Goal: Transaction & Acquisition: Purchase product/service

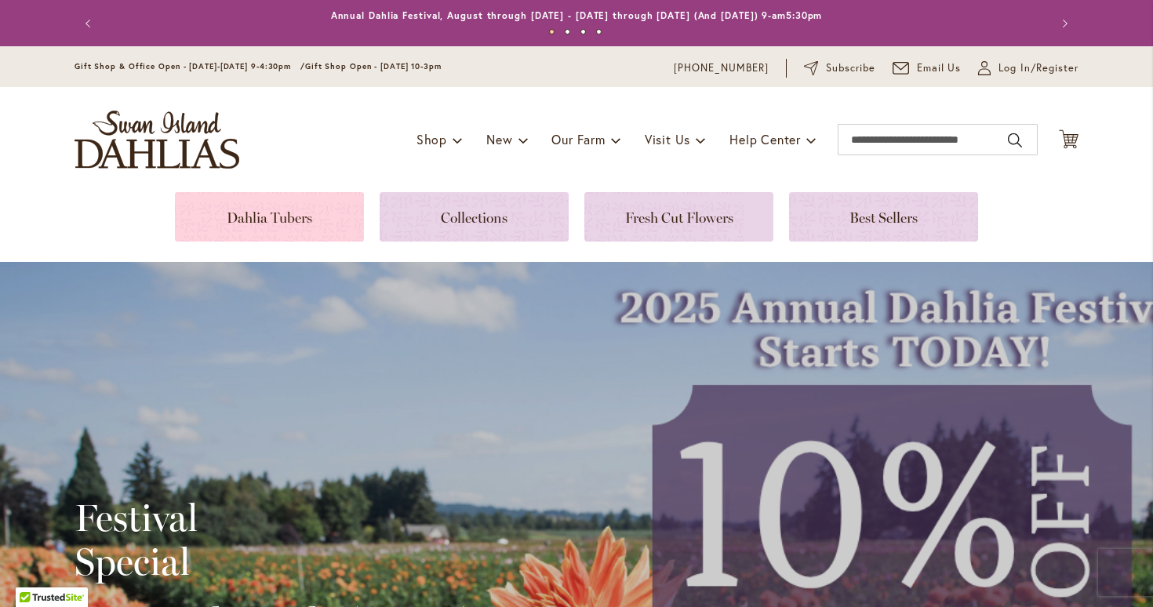
click at [274, 210] on link at bounding box center [269, 216] width 189 height 49
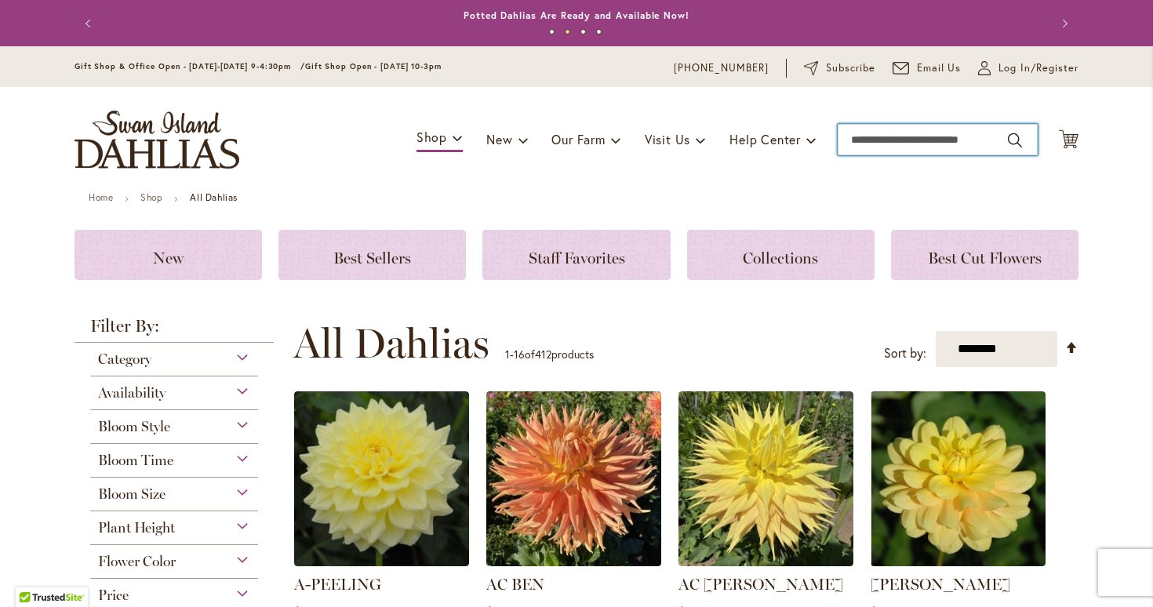
click at [925, 136] on input "Search" at bounding box center [937, 139] width 200 height 31
type input "******"
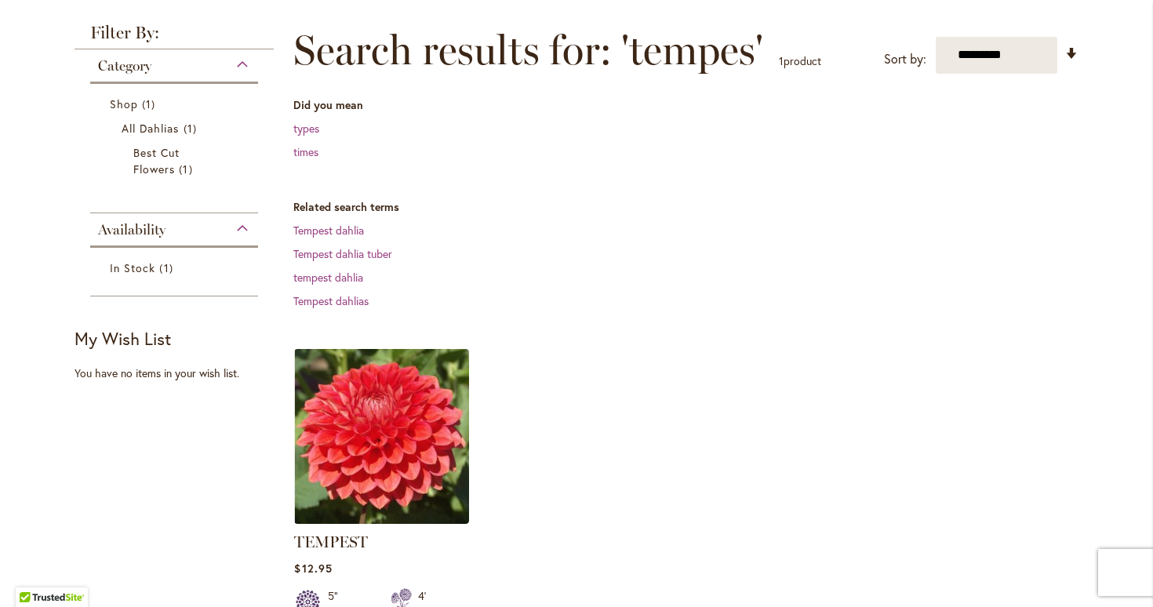
scroll to position [209, 0]
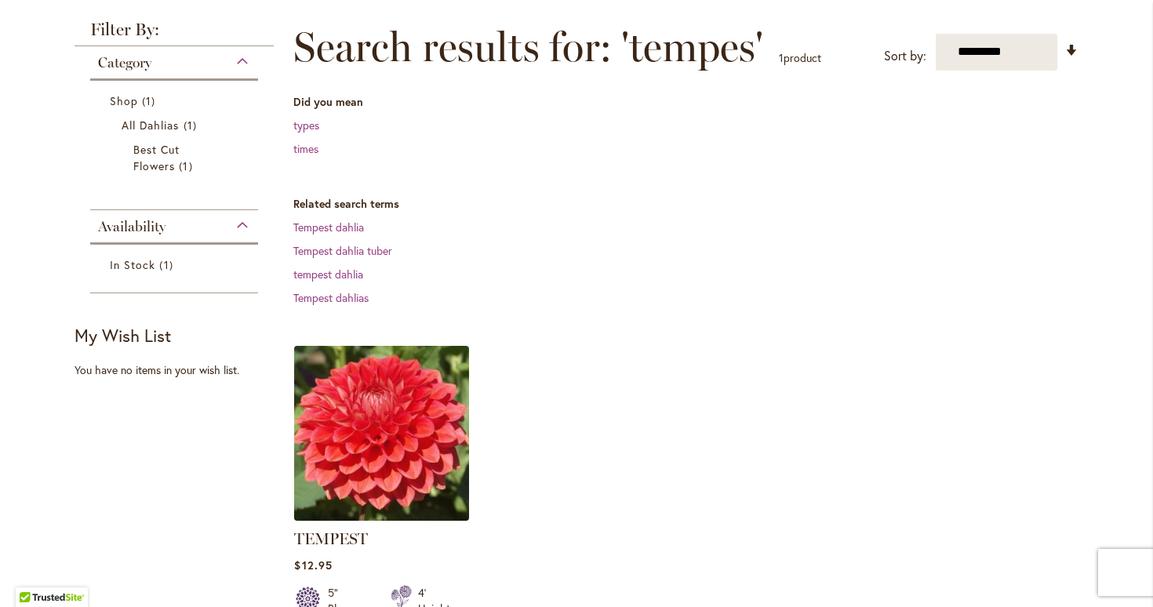
click at [423, 469] on img at bounding box center [381, 432] width 183 height 183
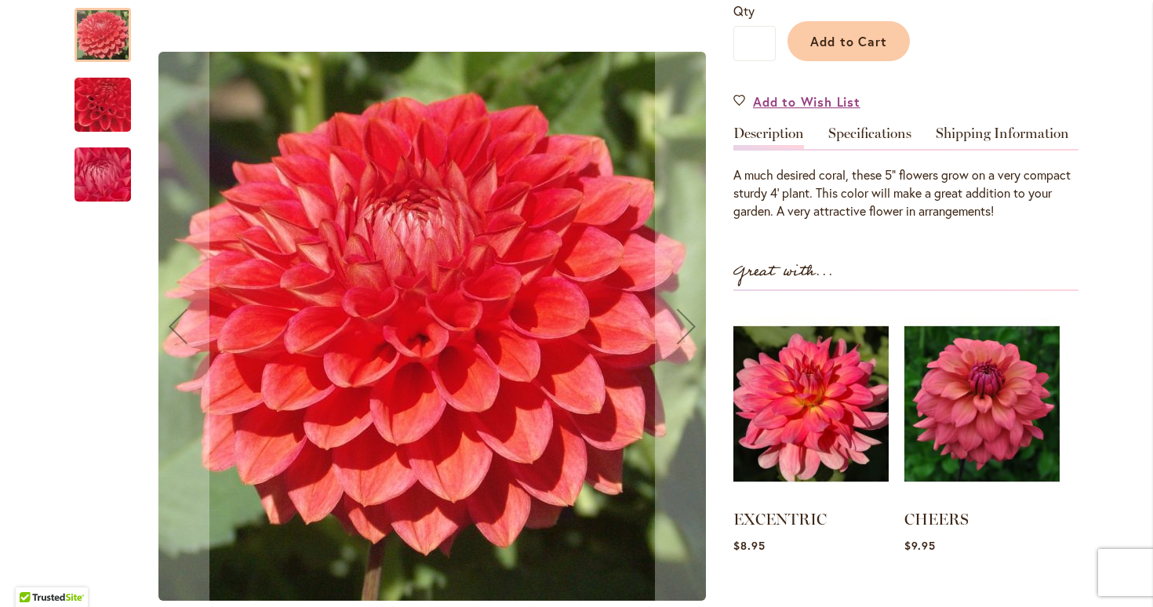
scroll to position [410, 0]
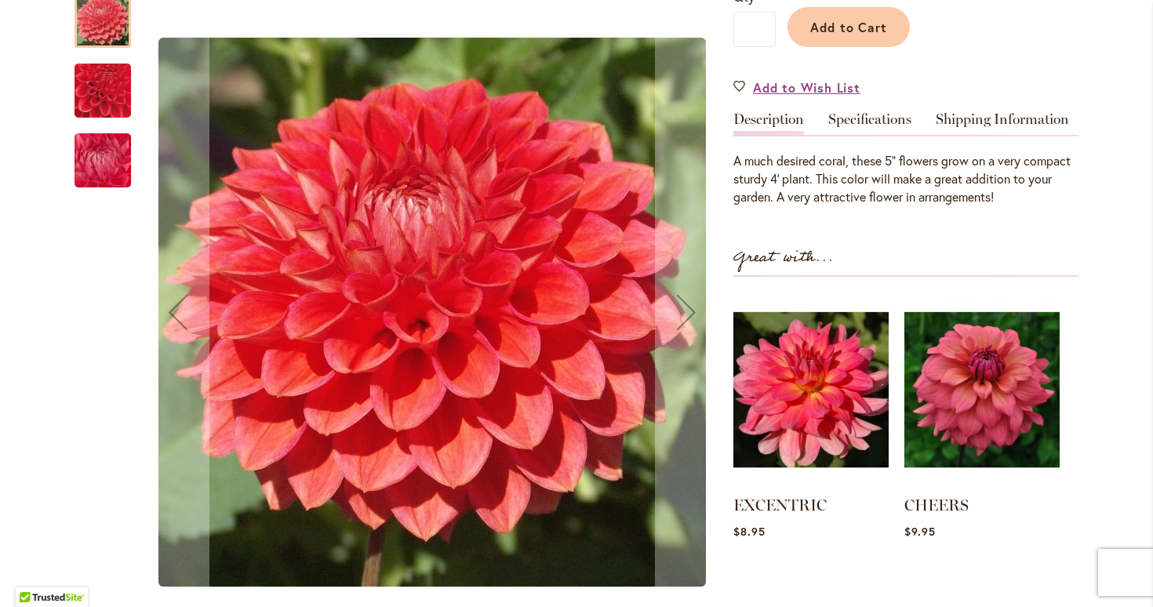
click at [100, 101] on img "TEMPEST" at bounding box center [103, 91] width 109 height 108
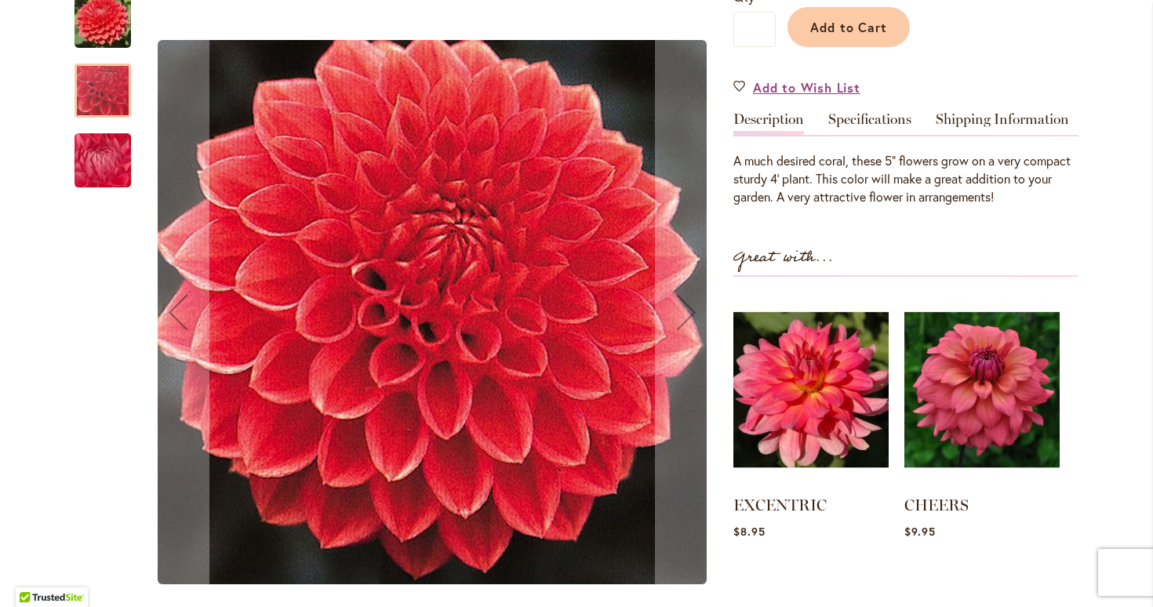
click at [107, 149] on img "TEMPEST" at bounding box center [102, 160] width 113 height 85
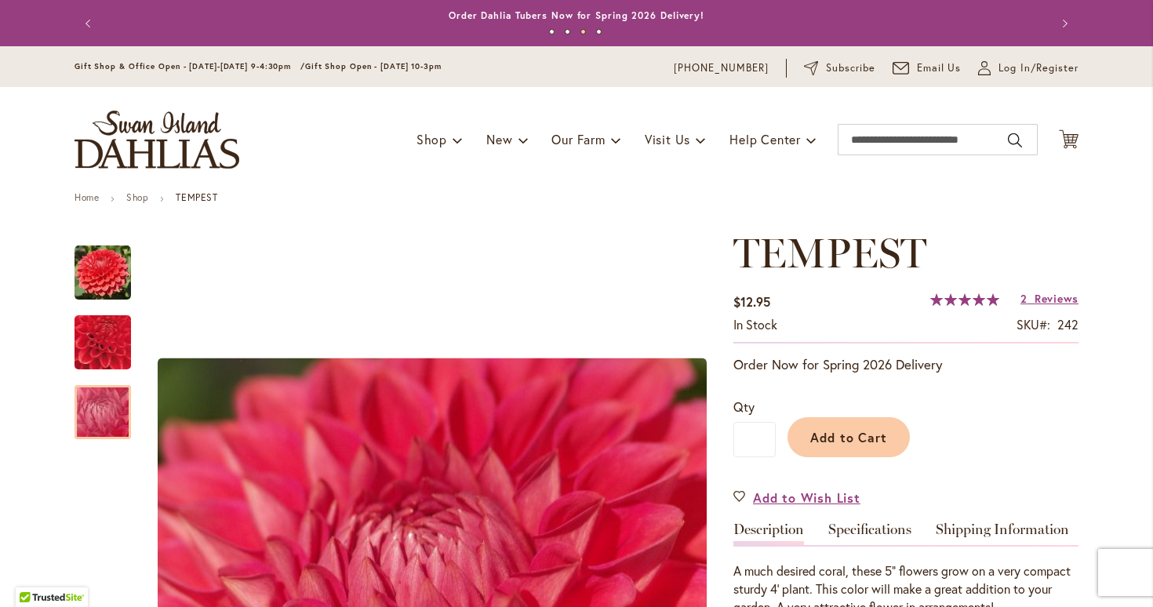
scroll to position [0, 0]
click at [855, 435] on span "Add to Cart" at bounding box center [849, 437] width 78 height 16
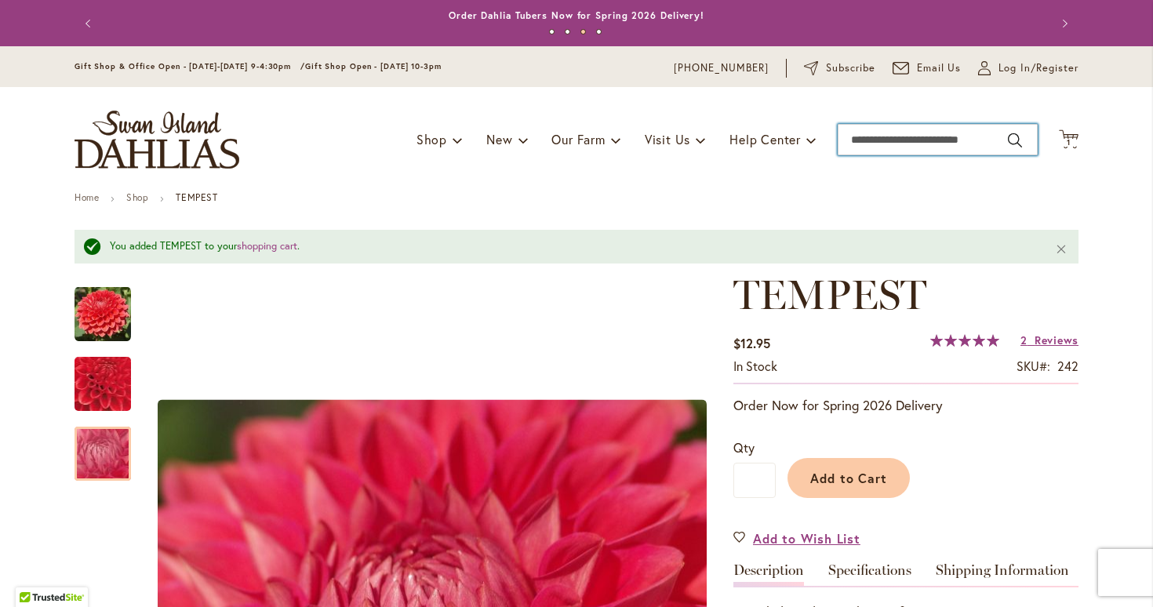
click at [892, 142] on input "Search" at bounding box center [937, 139] width 200 height 31
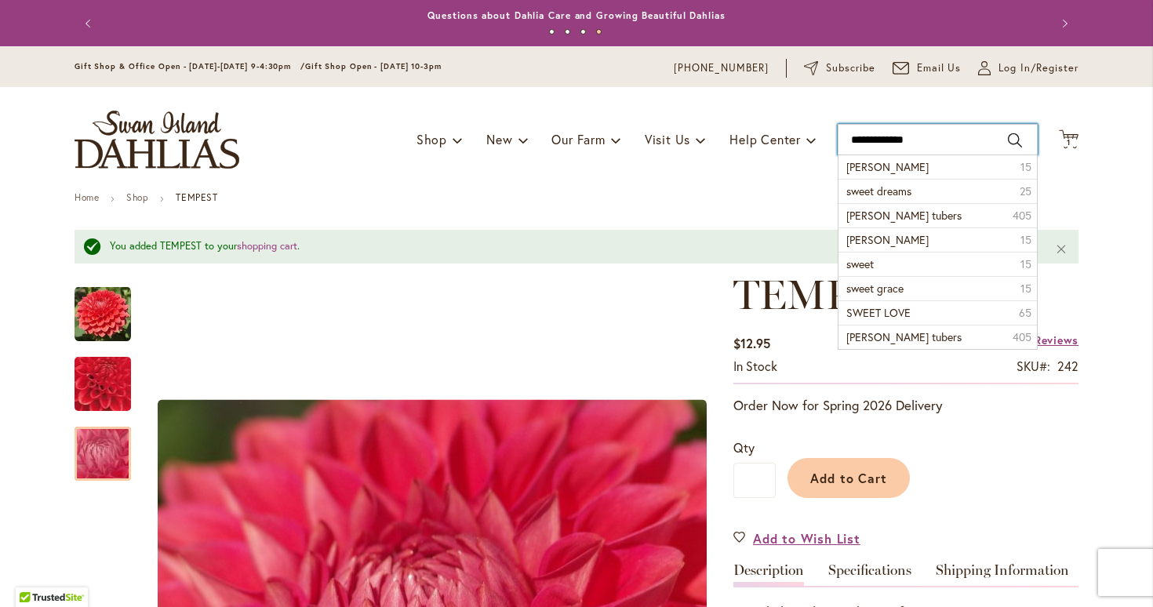
type input "**********"
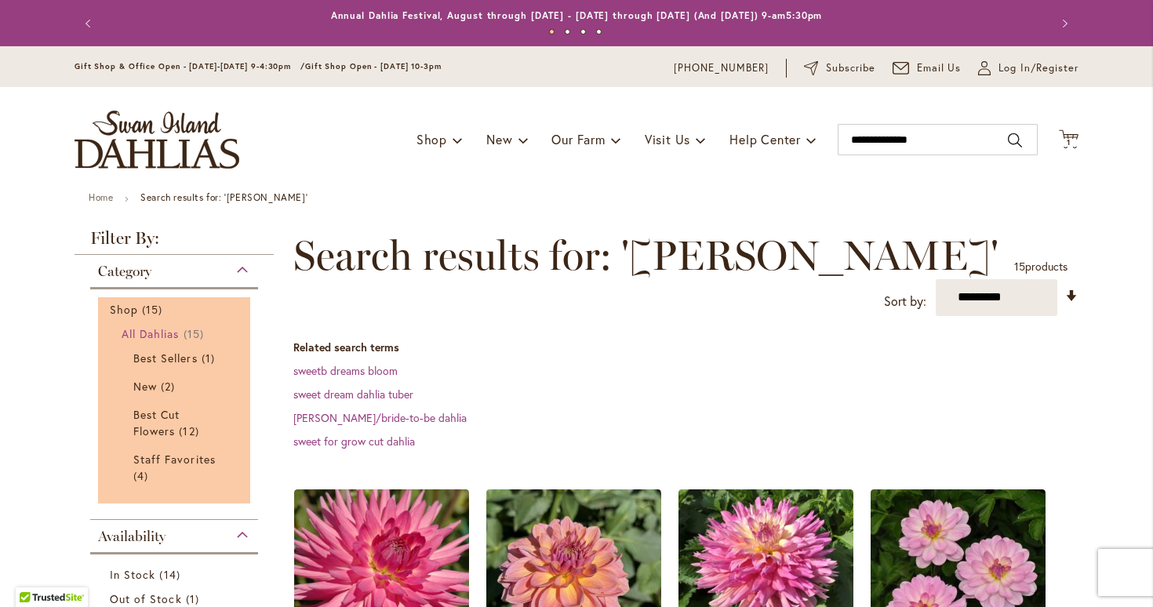
click at [142, 333] on span "All Dahlias" at bounding box center [151, 333] width 58 height 15
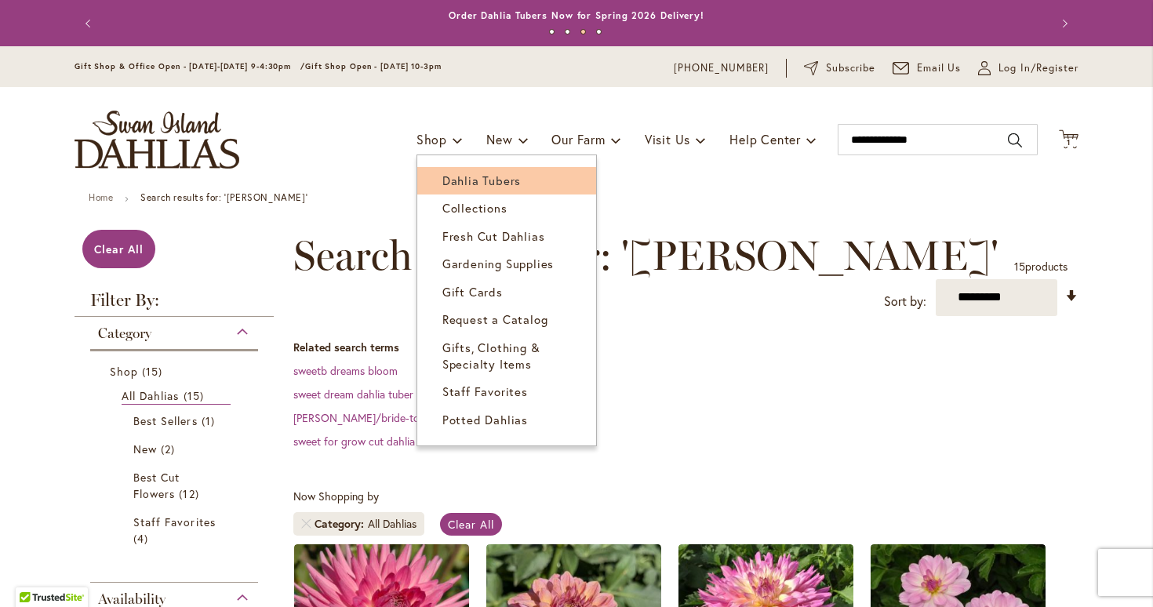
click at [451, 178] on span "Dahlia Tubers" at bounding box center [481, 181] width 78 height 16
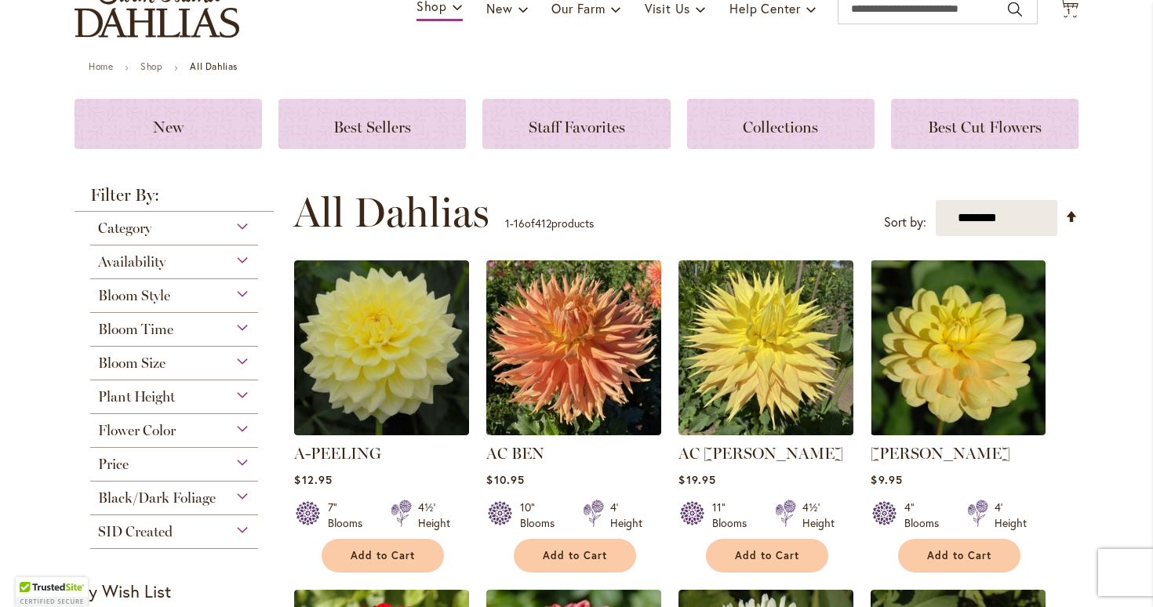
scroll to position [146, 0]
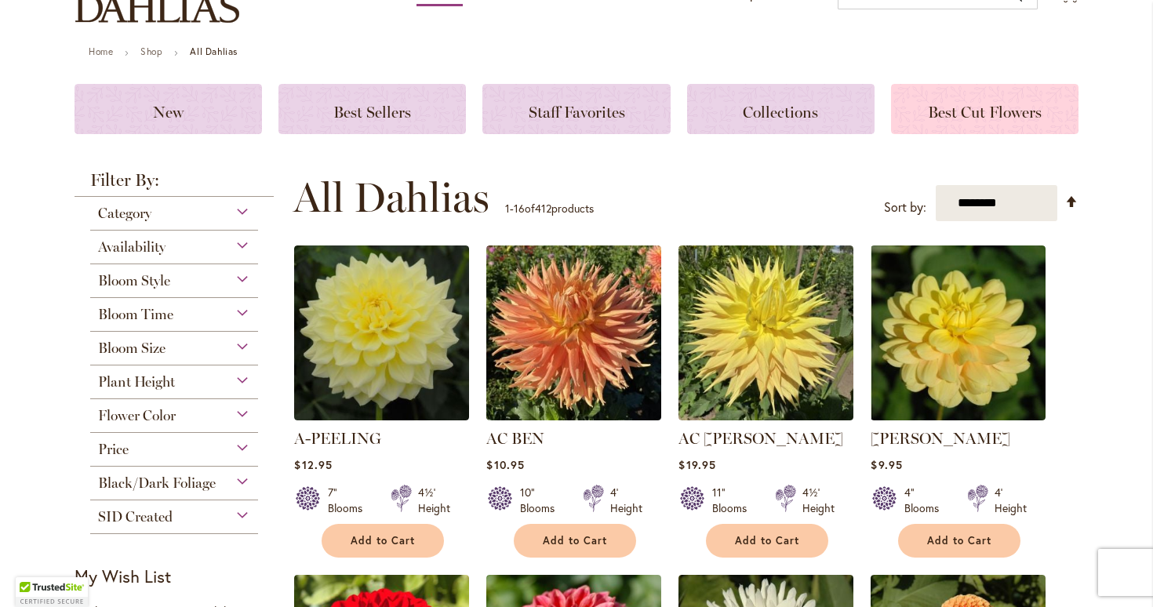
click at [993, 111] on span "Best Cut Flowers" at bounding box center [985, 112] width 114 height 19
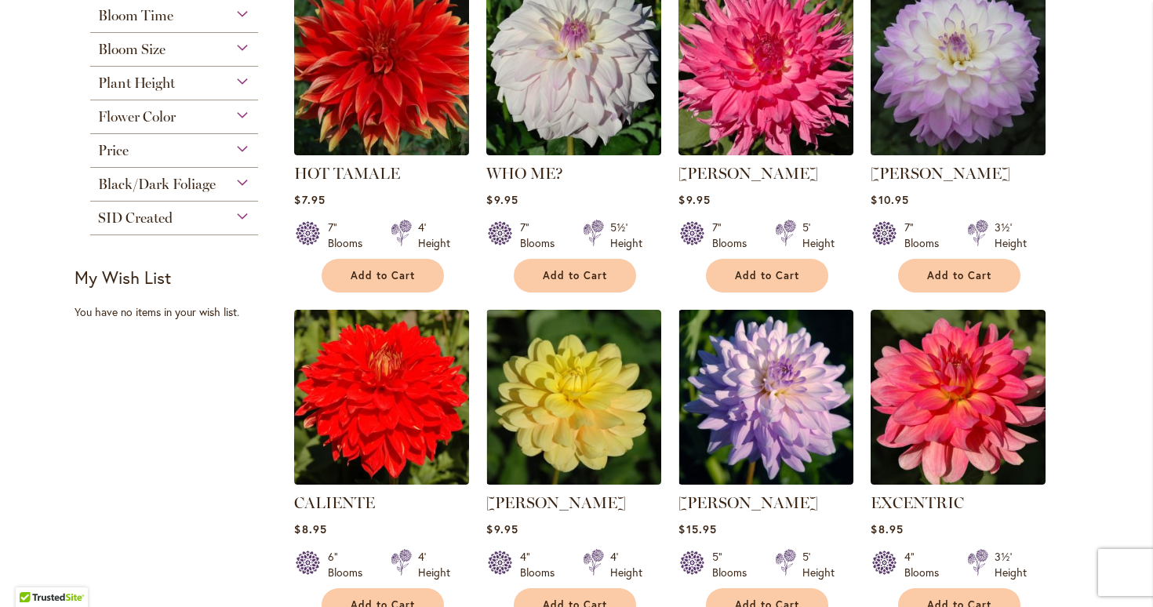
scroll to position [327, 0]
